Goal: Task Accomplishment & Management: Complete application form

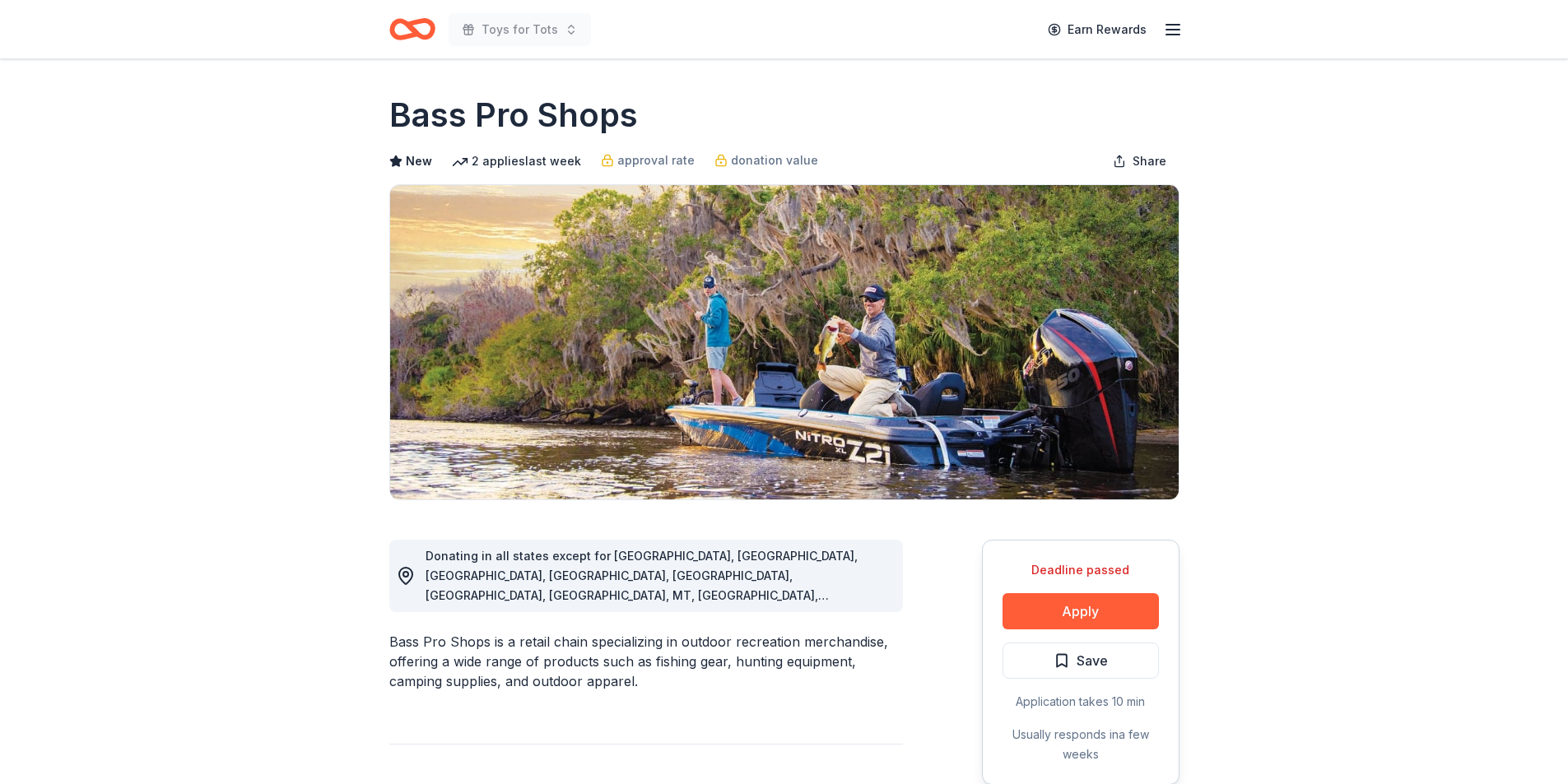
scroll to position [136, 0]
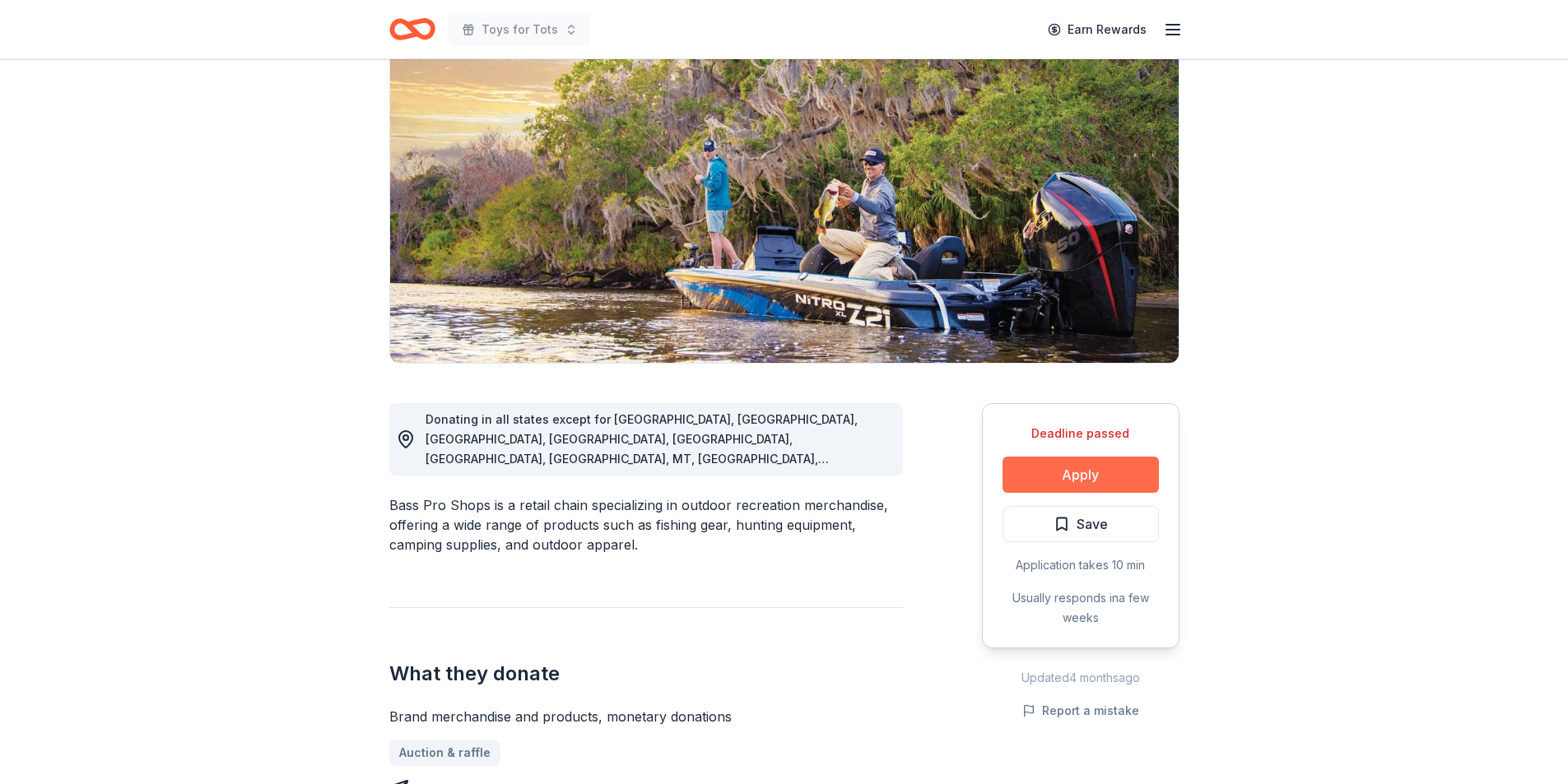
click at [1080, 476] on button "Apply" at bounding box center [1080, 475] width 156 height 36
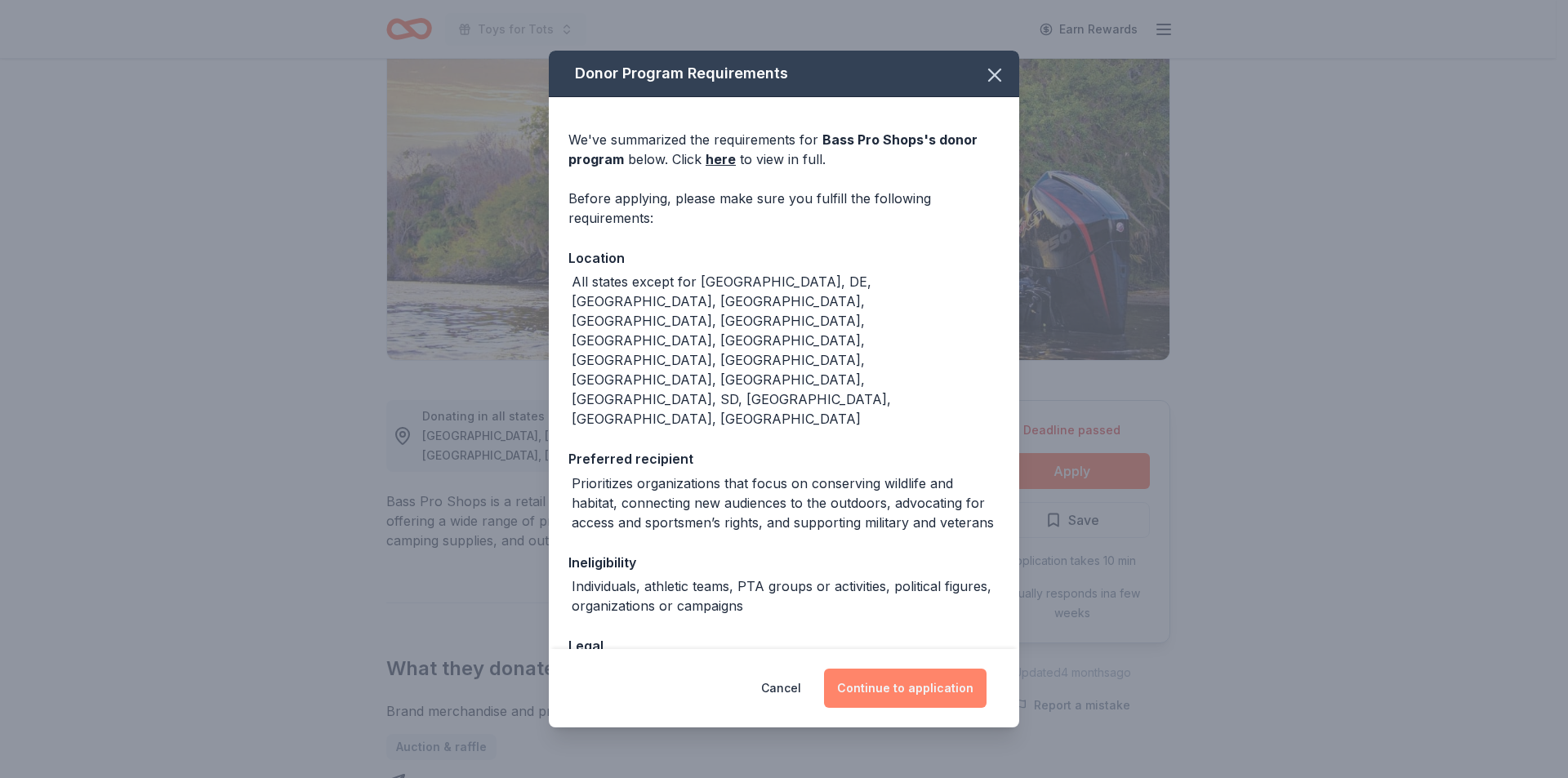
click at [914, 692] on button "Continue to application" at bounding box center [905, 688] width 162 height 39
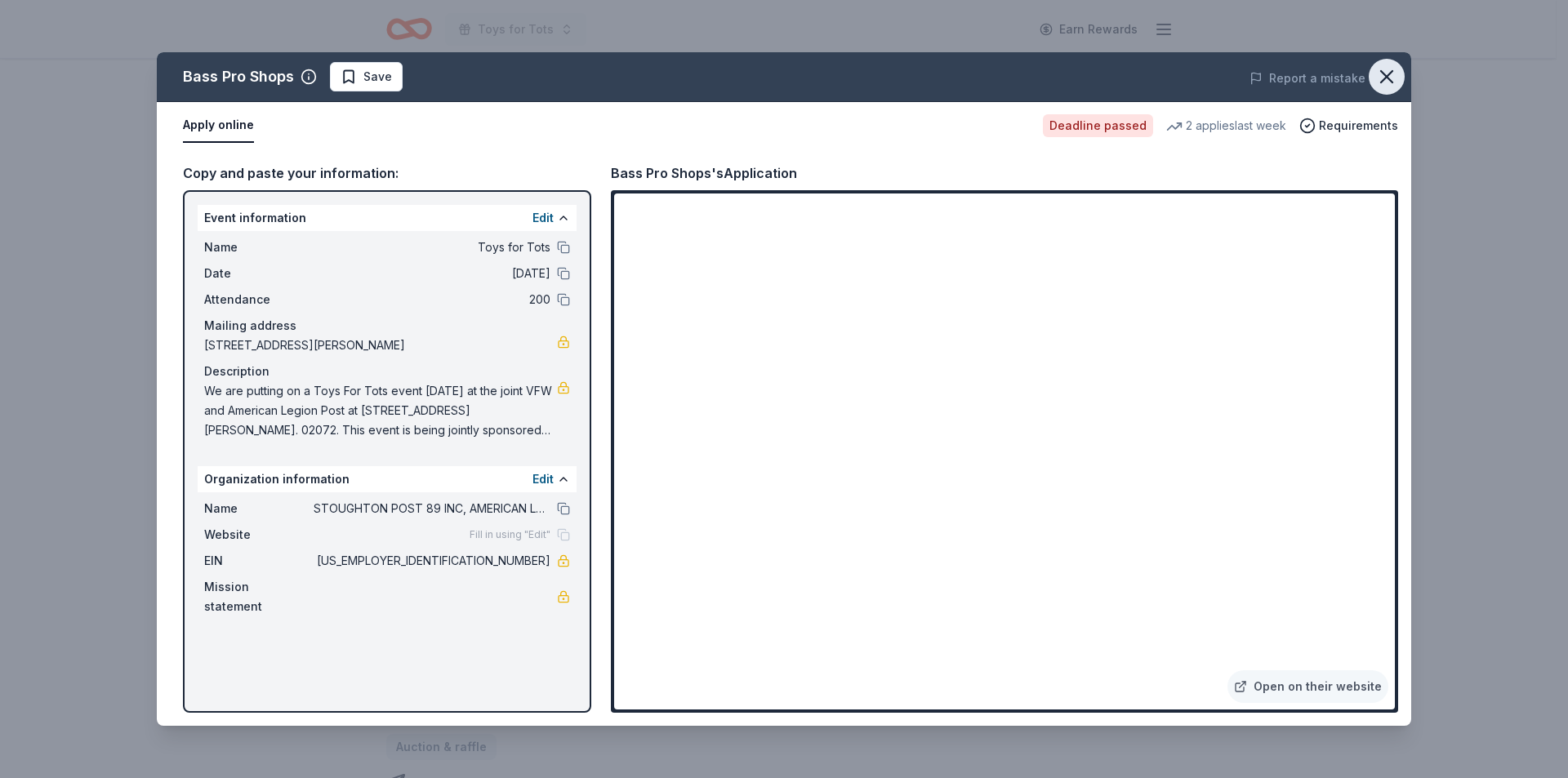
click at [1388, 80] on icon "button" at bounding box center [1386, 76] width 23 height 23
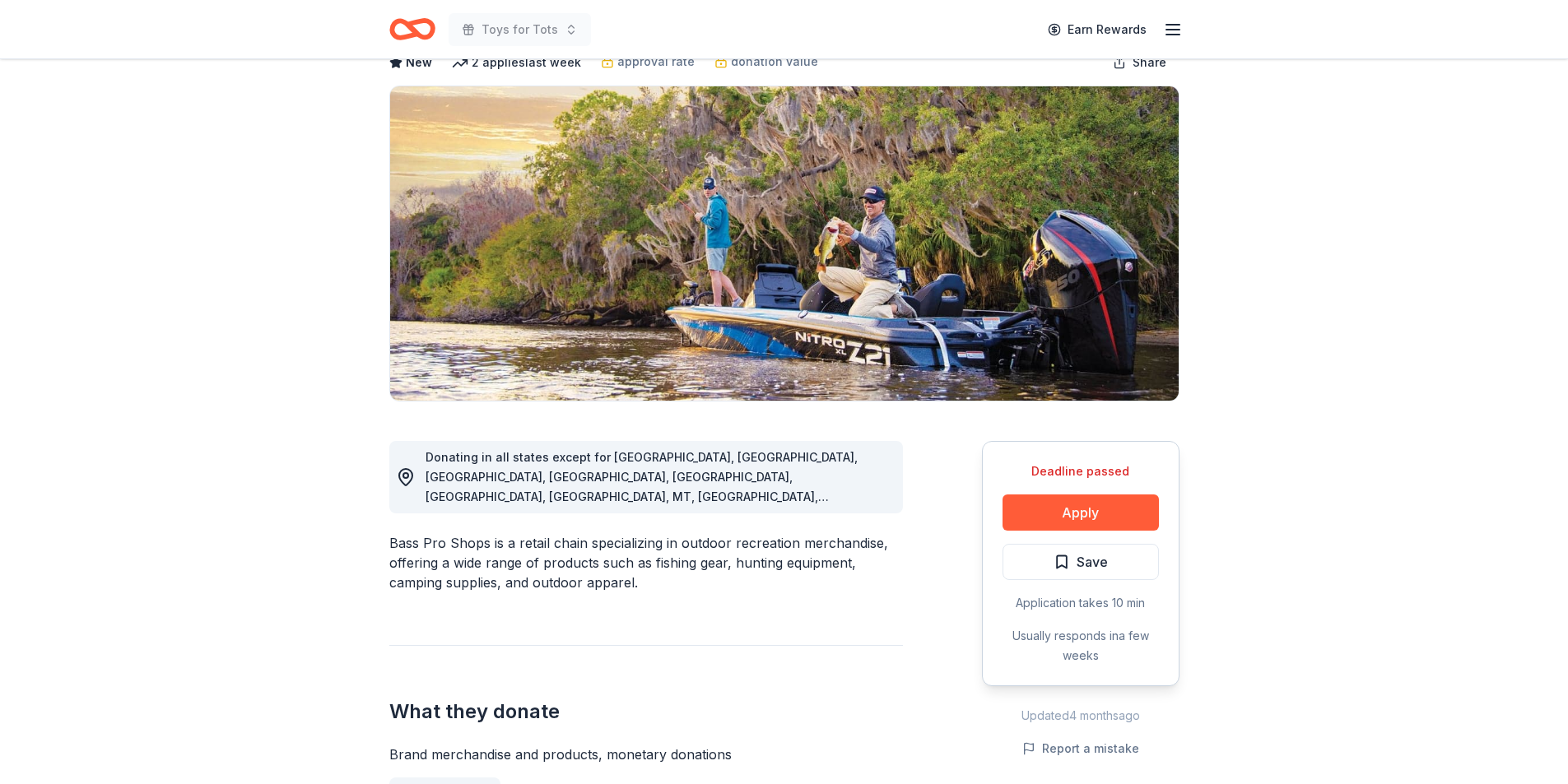
scroll to position [0, 0]
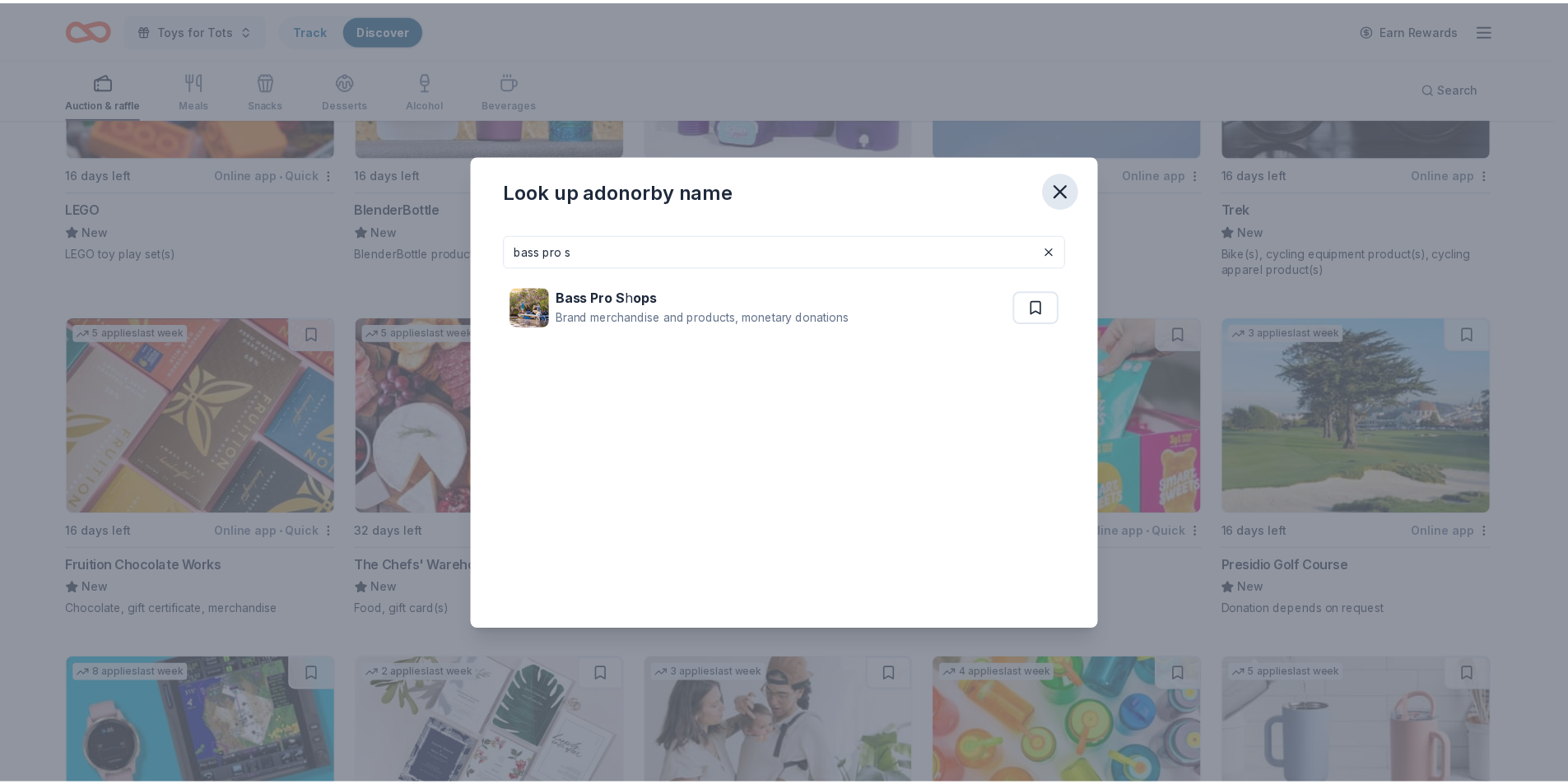
scroll to position [10538, 0]
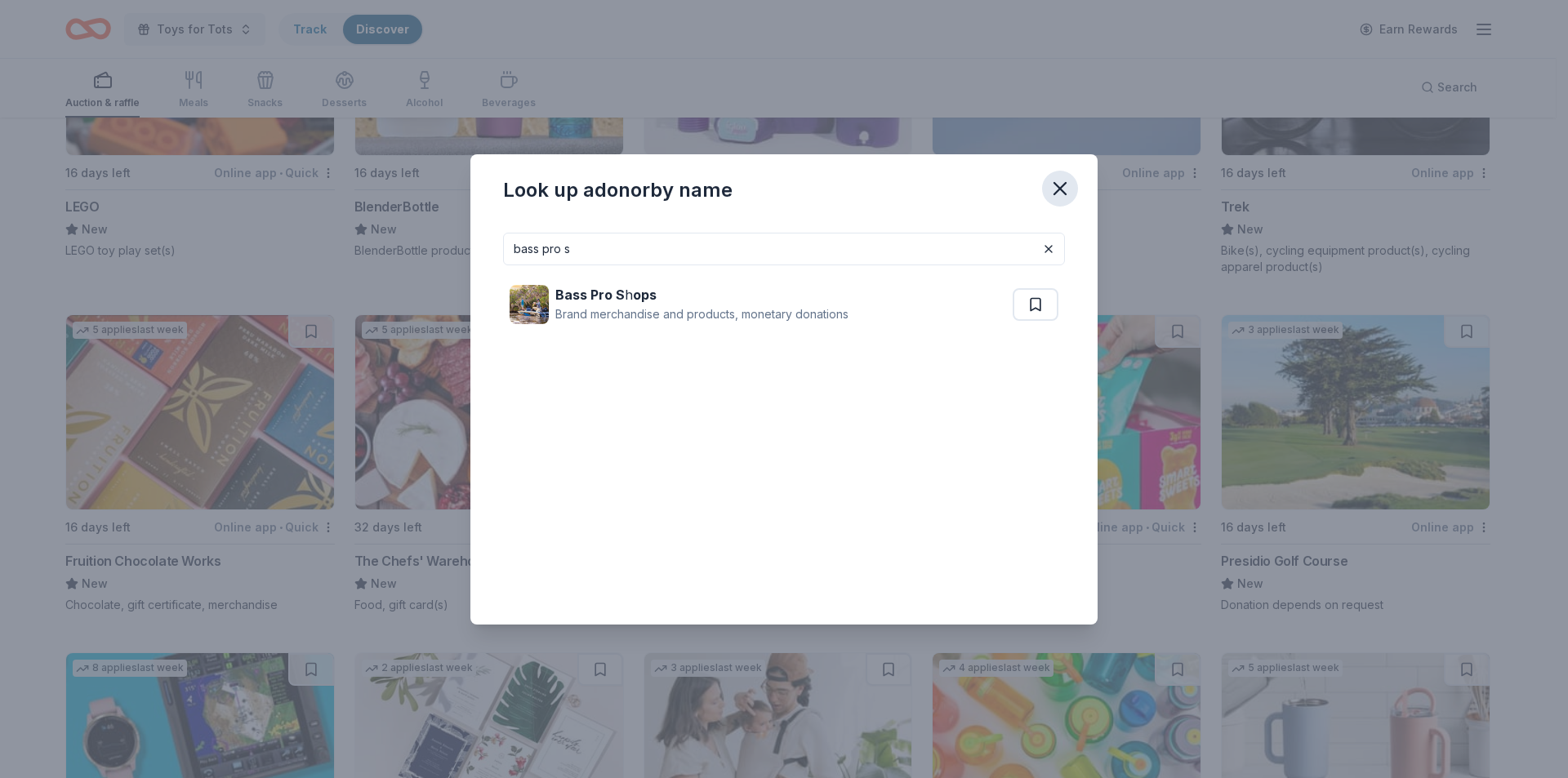
click at [1057, 187] on icon "button" at bounding box center [1060, 188] width 23 height 23
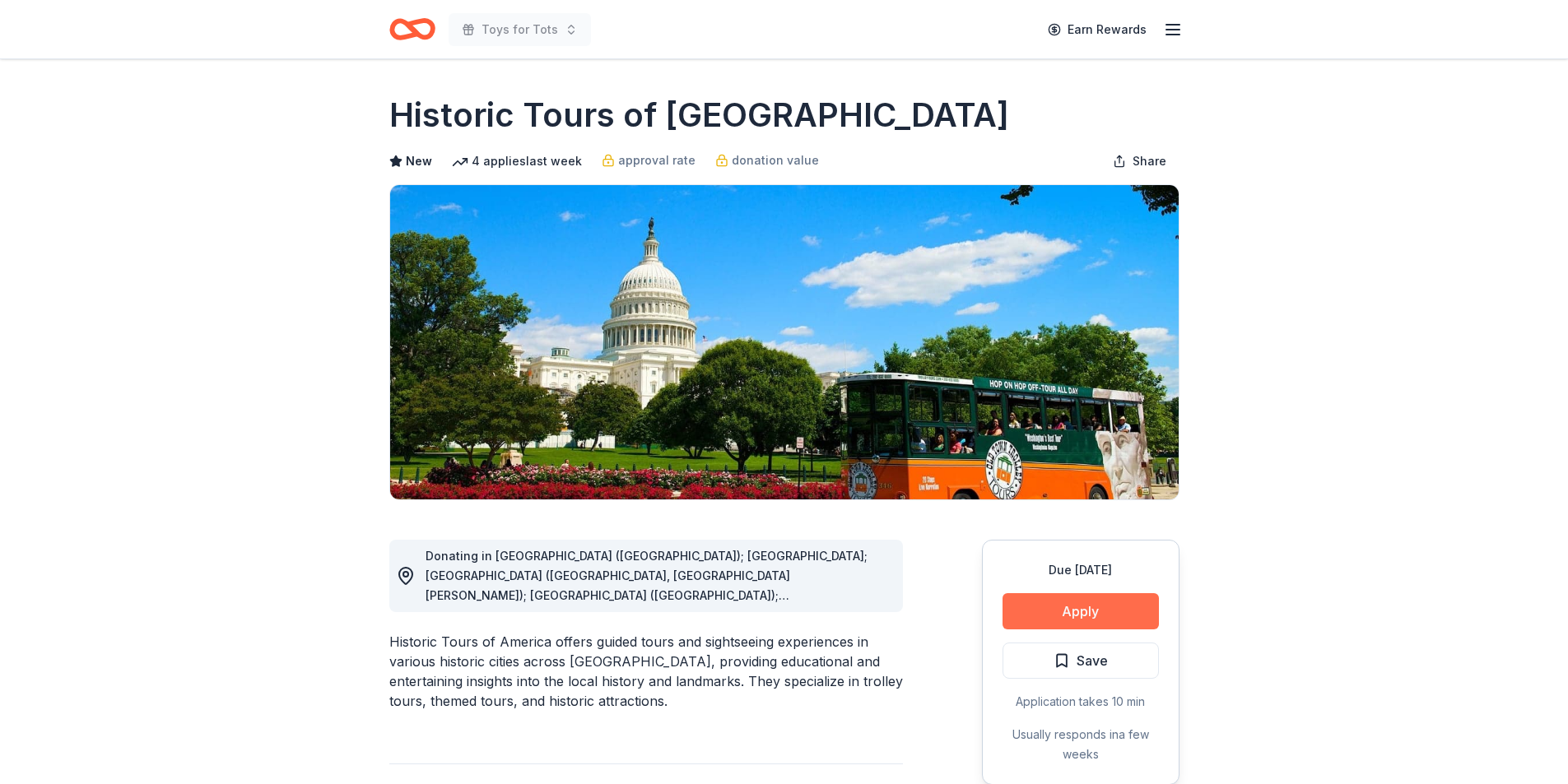
click at [1074, 610] on button "Apply" at bounding box center [1080, 611] width 156 height 36
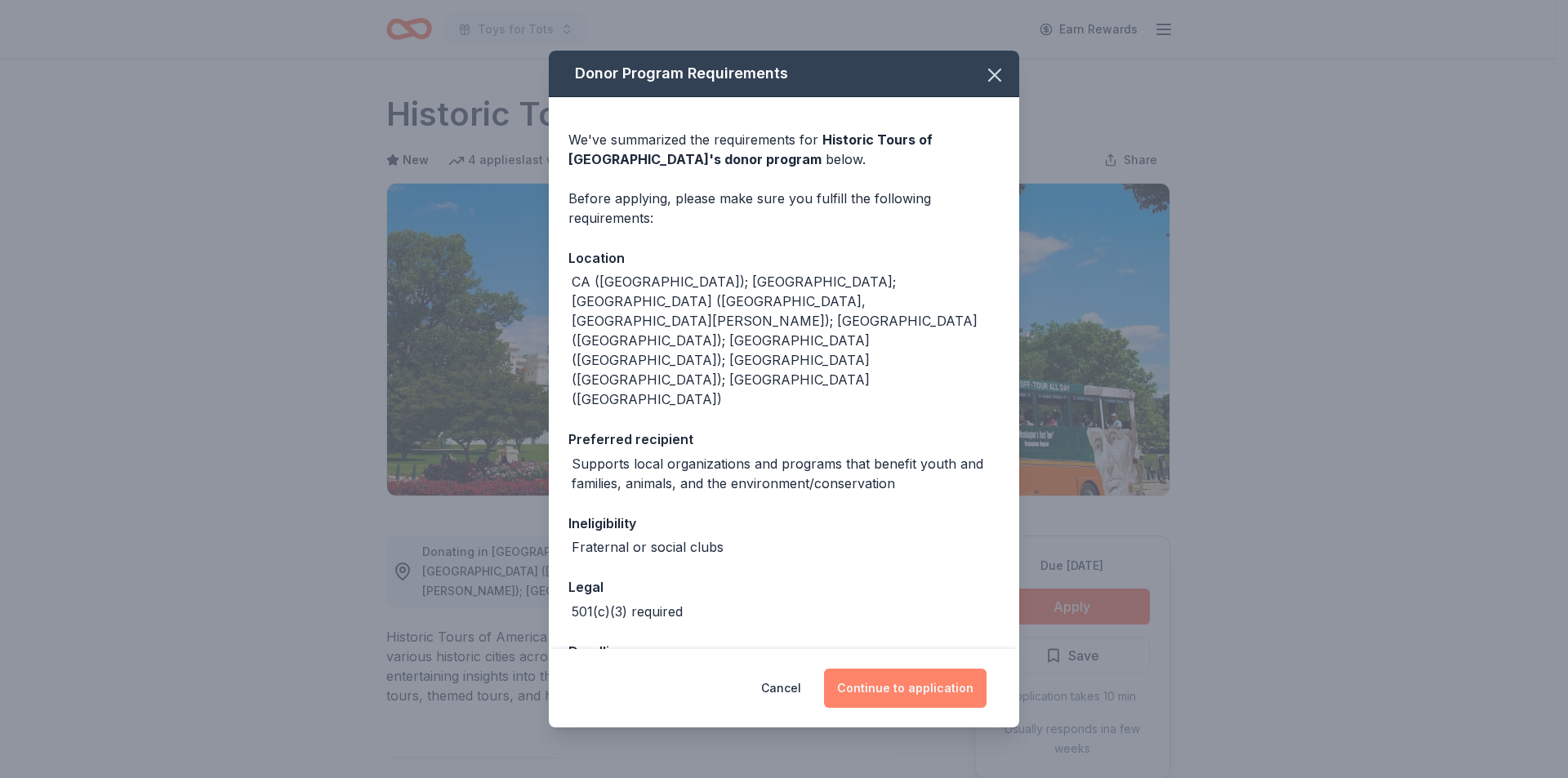
click at [912, 672] on button "Continue to application" at bounding box center [905, 688] width 162 height 39
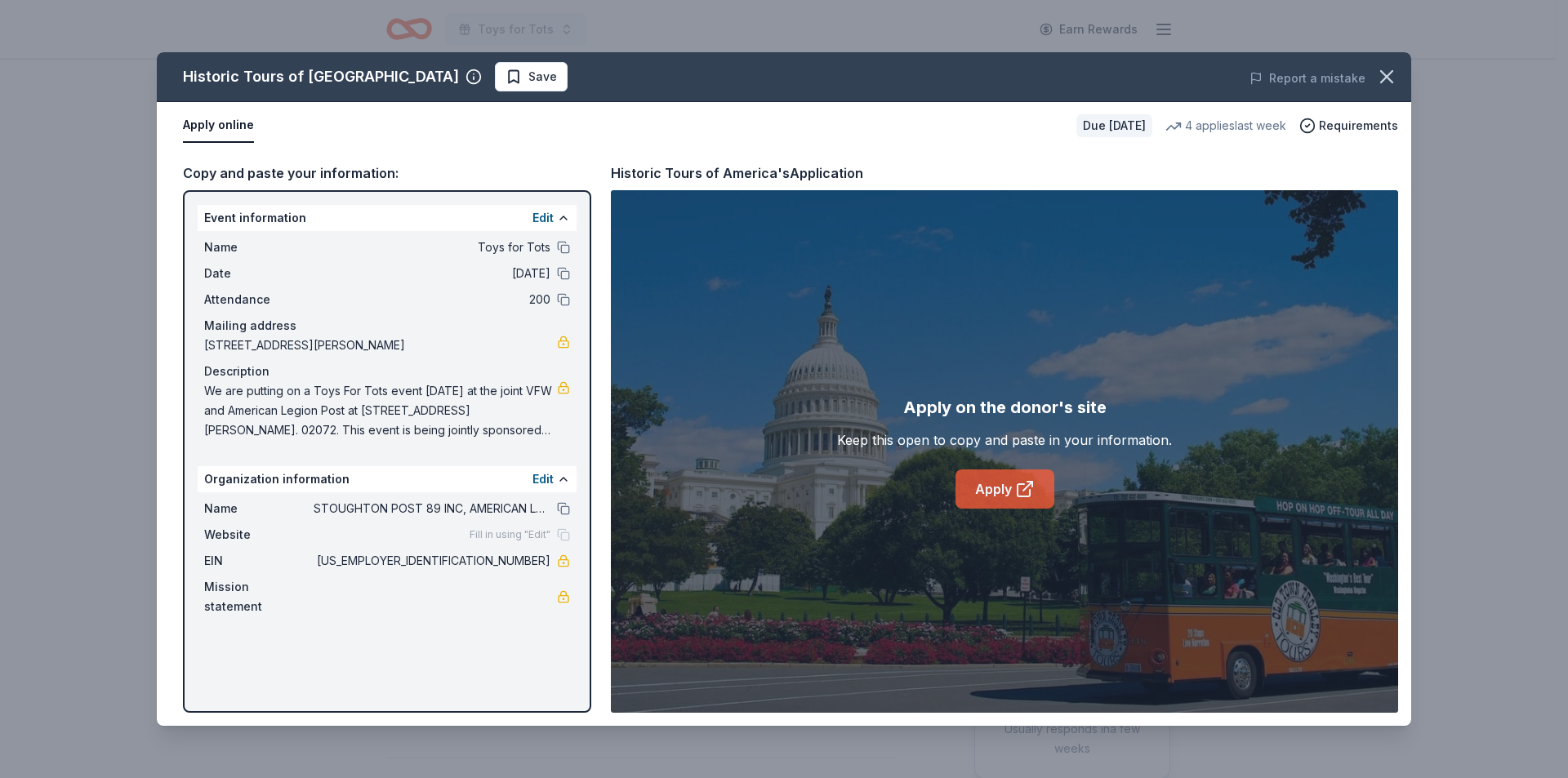
click at [981, 486] on link "Apply" at bounding box center [1005, 489] width 99 height 39
